Goal: Complete application form

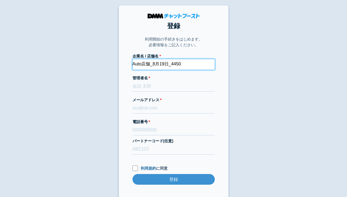
type input "Auto店舗_8月19日_4450"
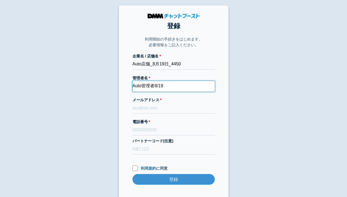
type input "Auto管理者8/19"
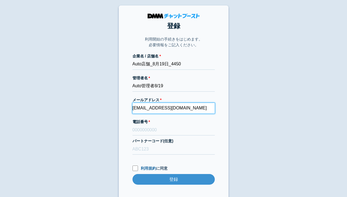
type input "[EMAIL_ADDRESS][DOMAIN_NAME]"
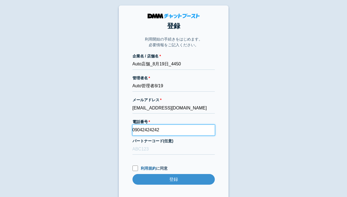
type input "09042424242"
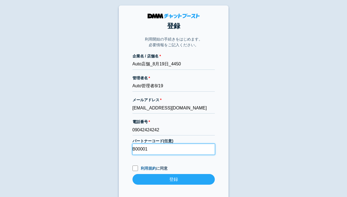
type input "B00001"
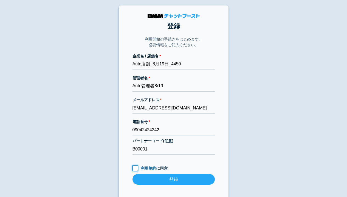
click at [135, 168] on input "利用規約 に同意" at bounding box center [134, 168] width 5 height 5
checkbox input "true"
click at [173, 179] on input "登録" at bounding box center [173, 179] width 82 height 11
